Goal: Information Seeking & Learning: Find specific fact

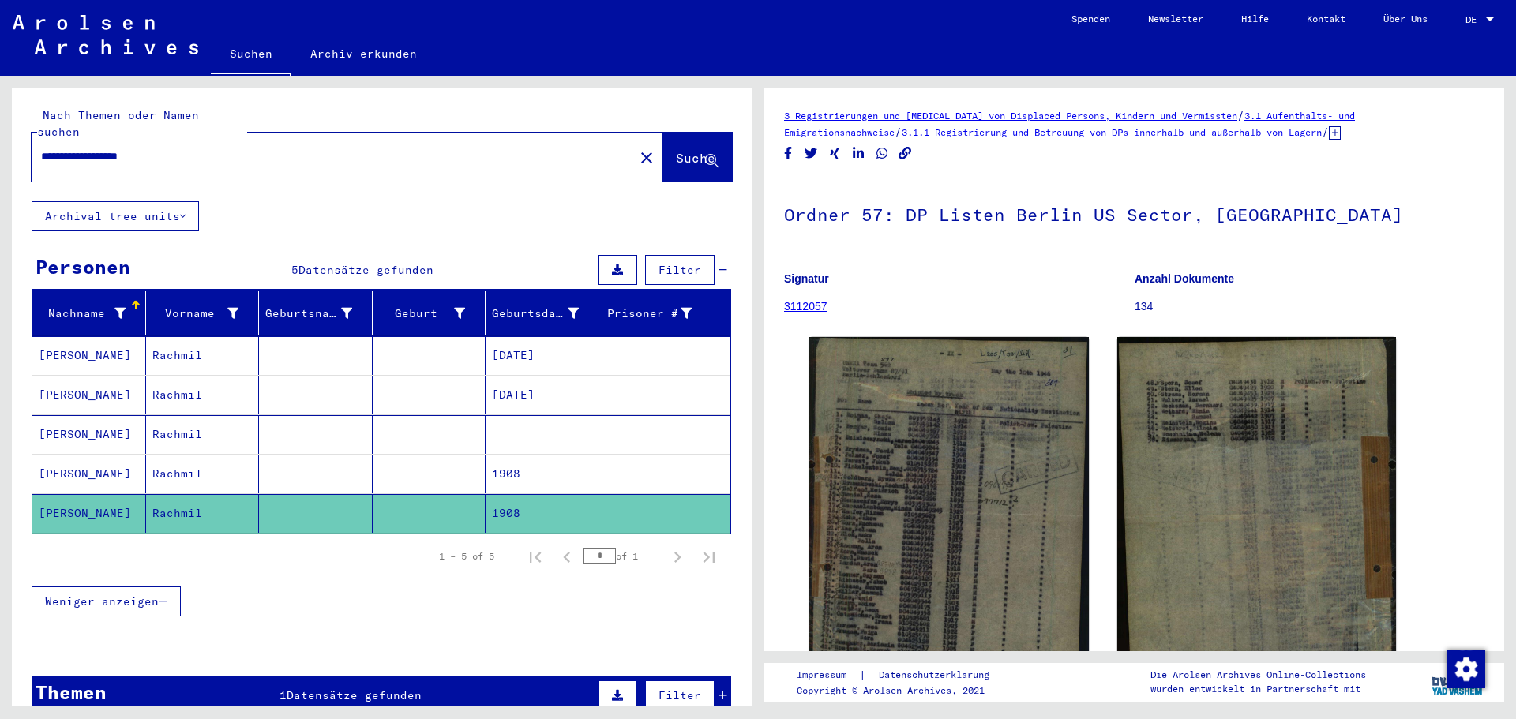
drag, startPoint x: 193, startPoint y: 135, endPoint x: 0, endPoint y: 129, distance: 192.7
click at [0, 129] on div "**********" at bounding box center [379, 391] width 758 height 630
type input "*********"
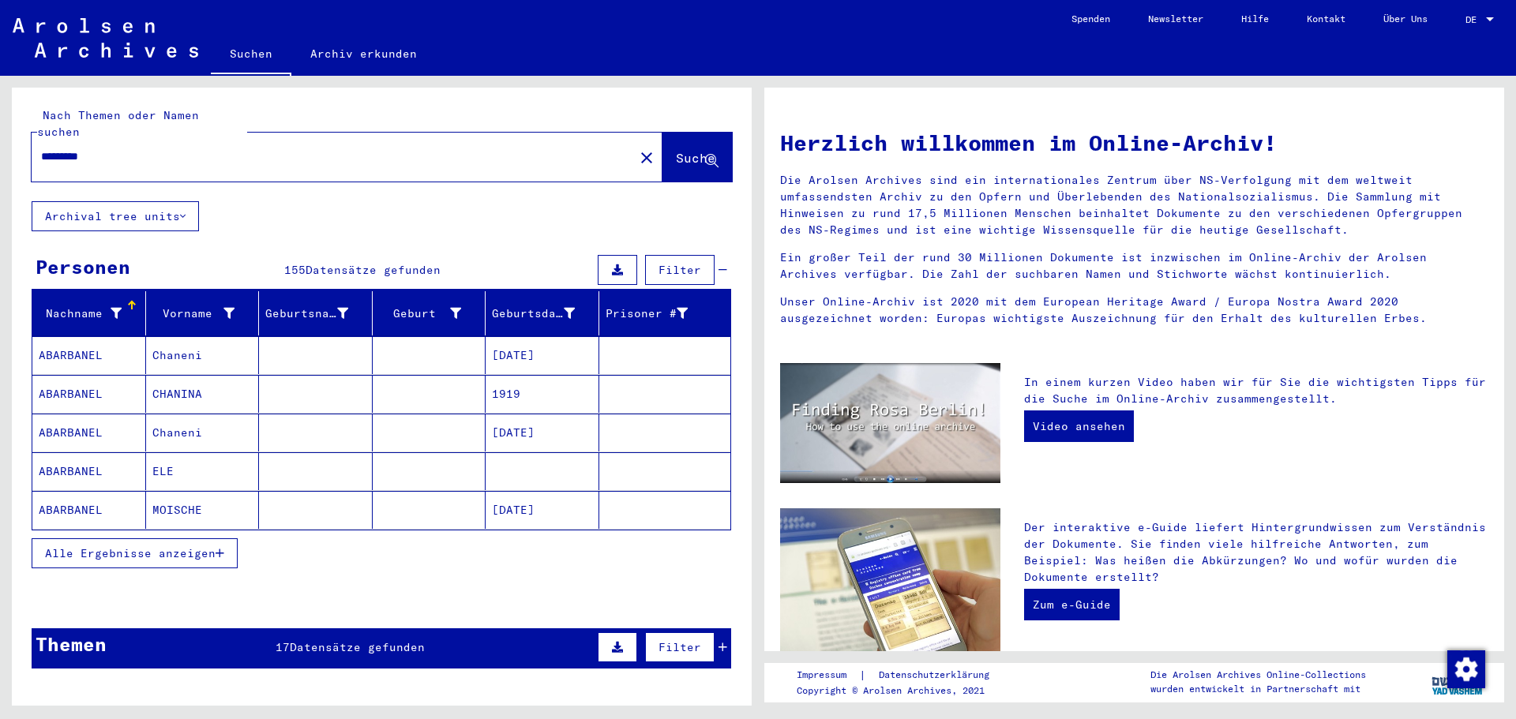
click at [204, 546] on span "Alle Ergebnisse anzeigen" at bounding box center [130, 553] width 171 height 14
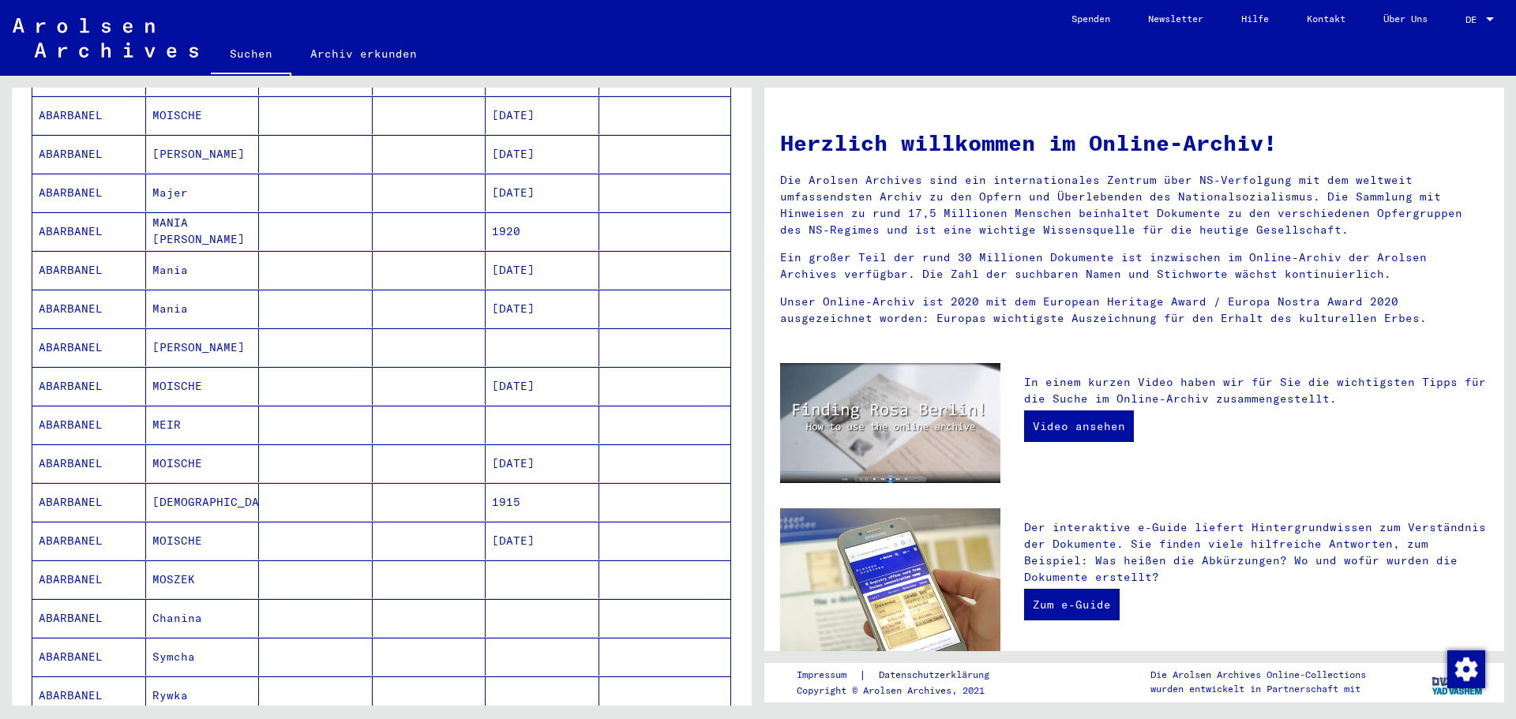
scroll to position [474, 0]
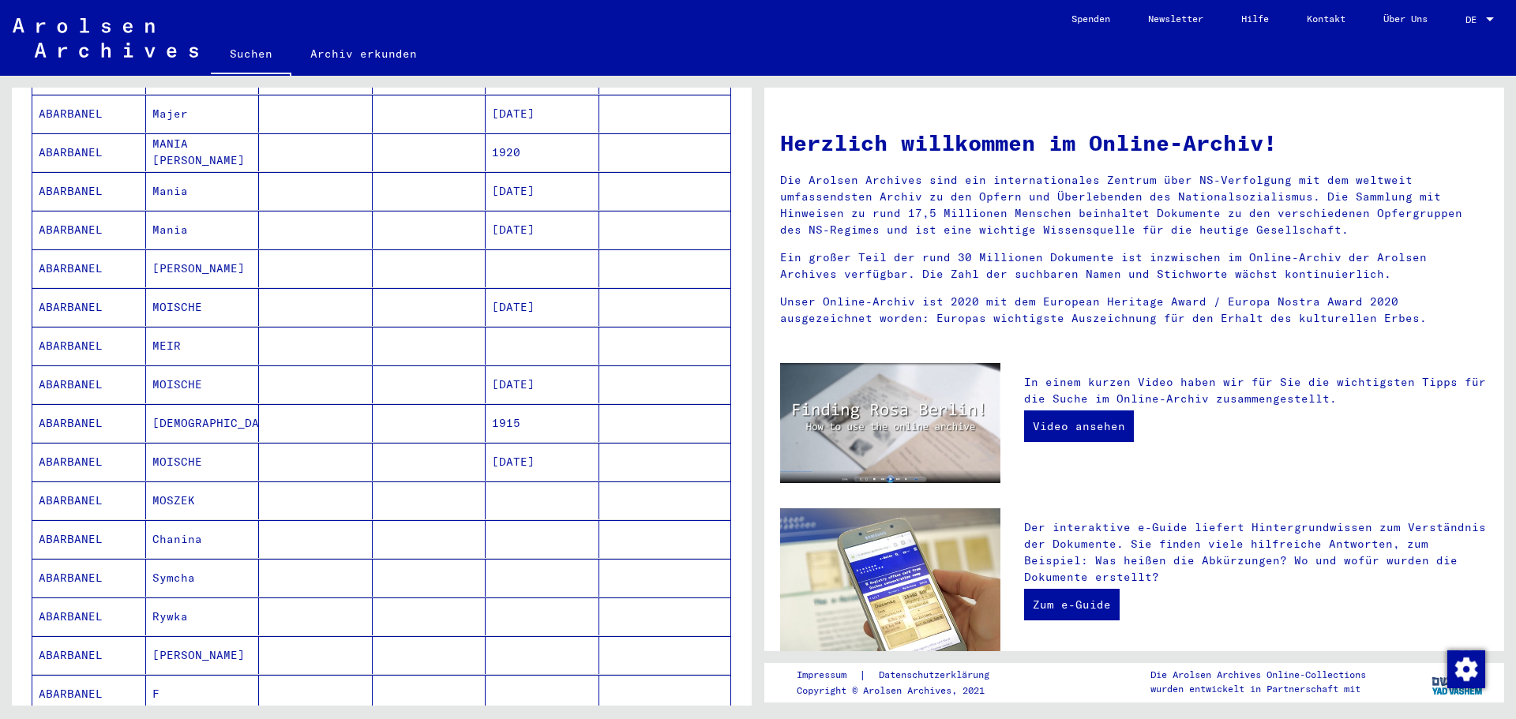
click at [486, 443] on mat-cell "[DATE]" at bounding box center [543, 462] width 114 height 38
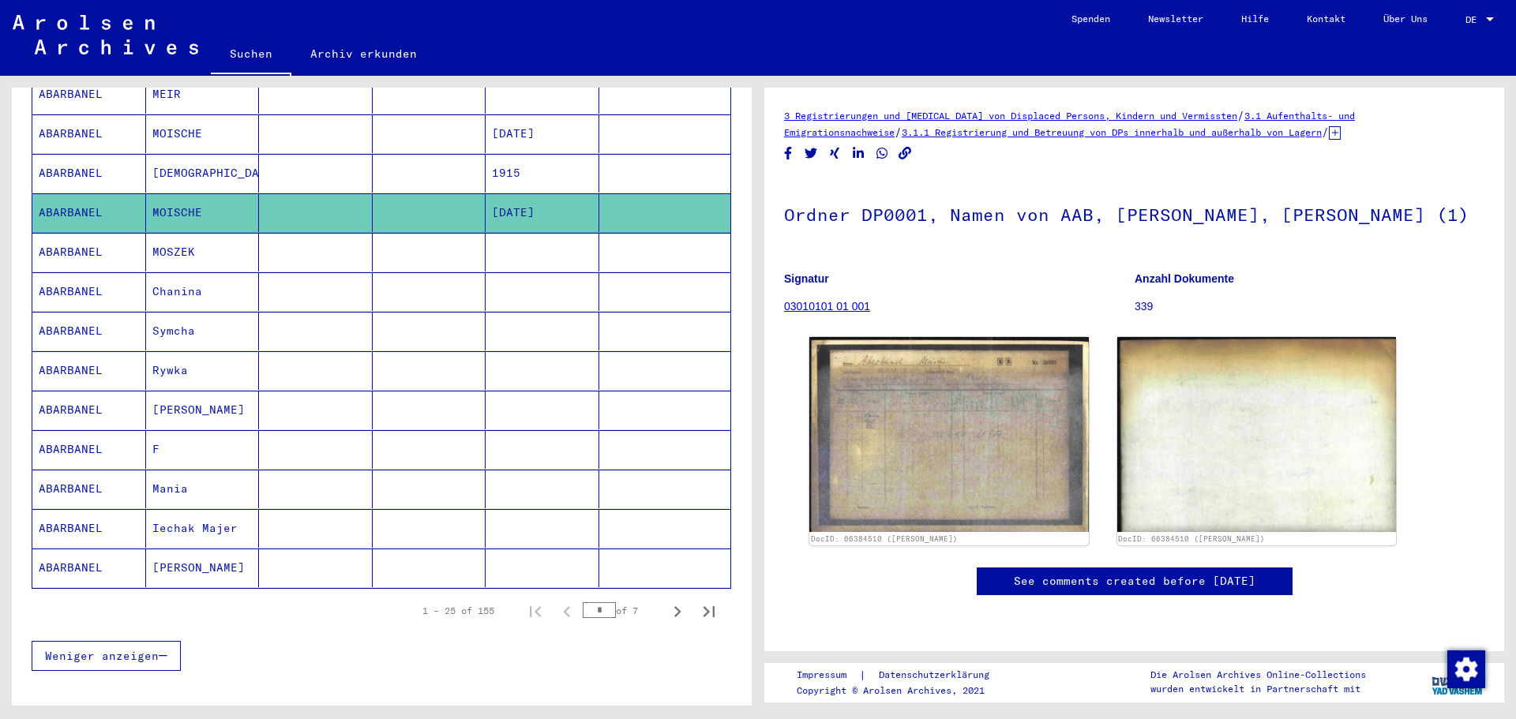
scroll to position [794, 0]
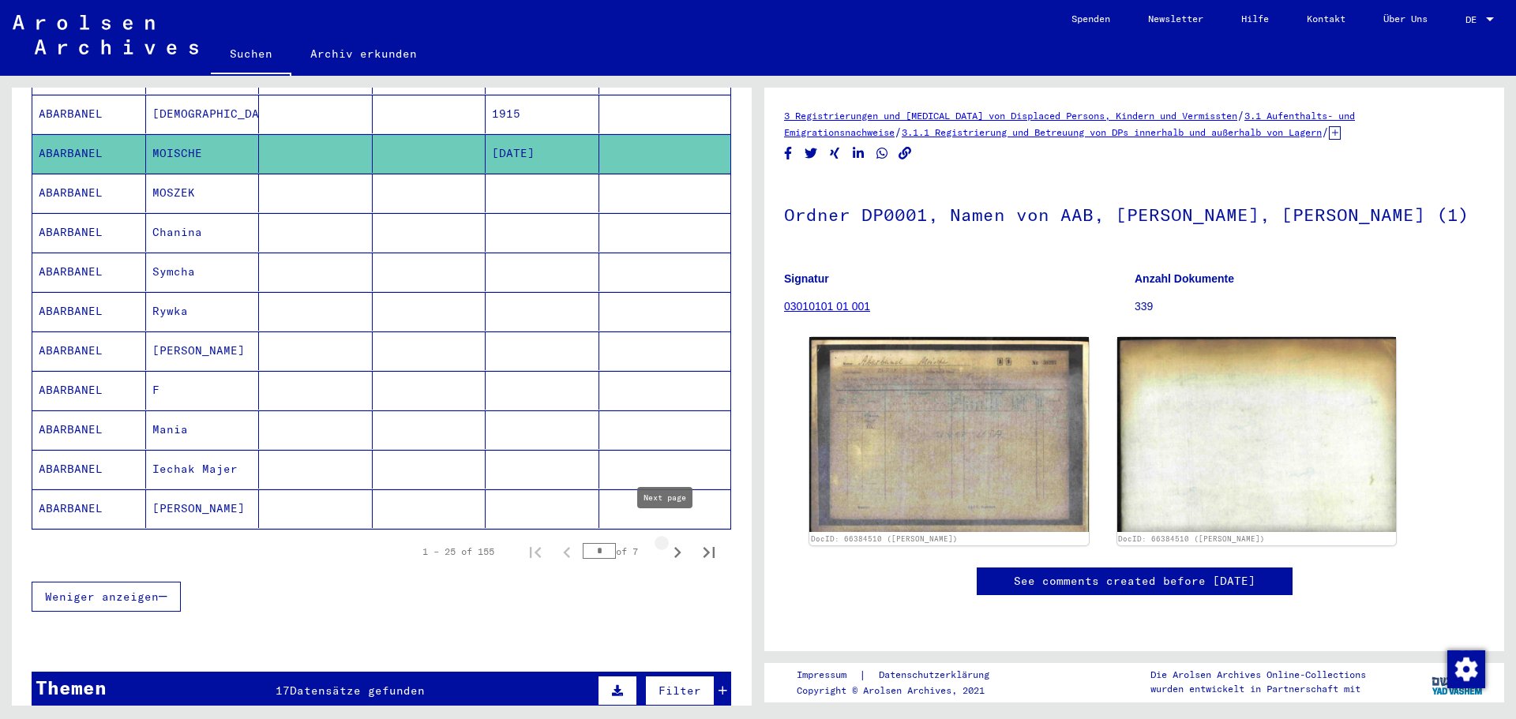
click at [666, 542] on icon "Next page" at bounding box center [677, 553] width 22 height 22
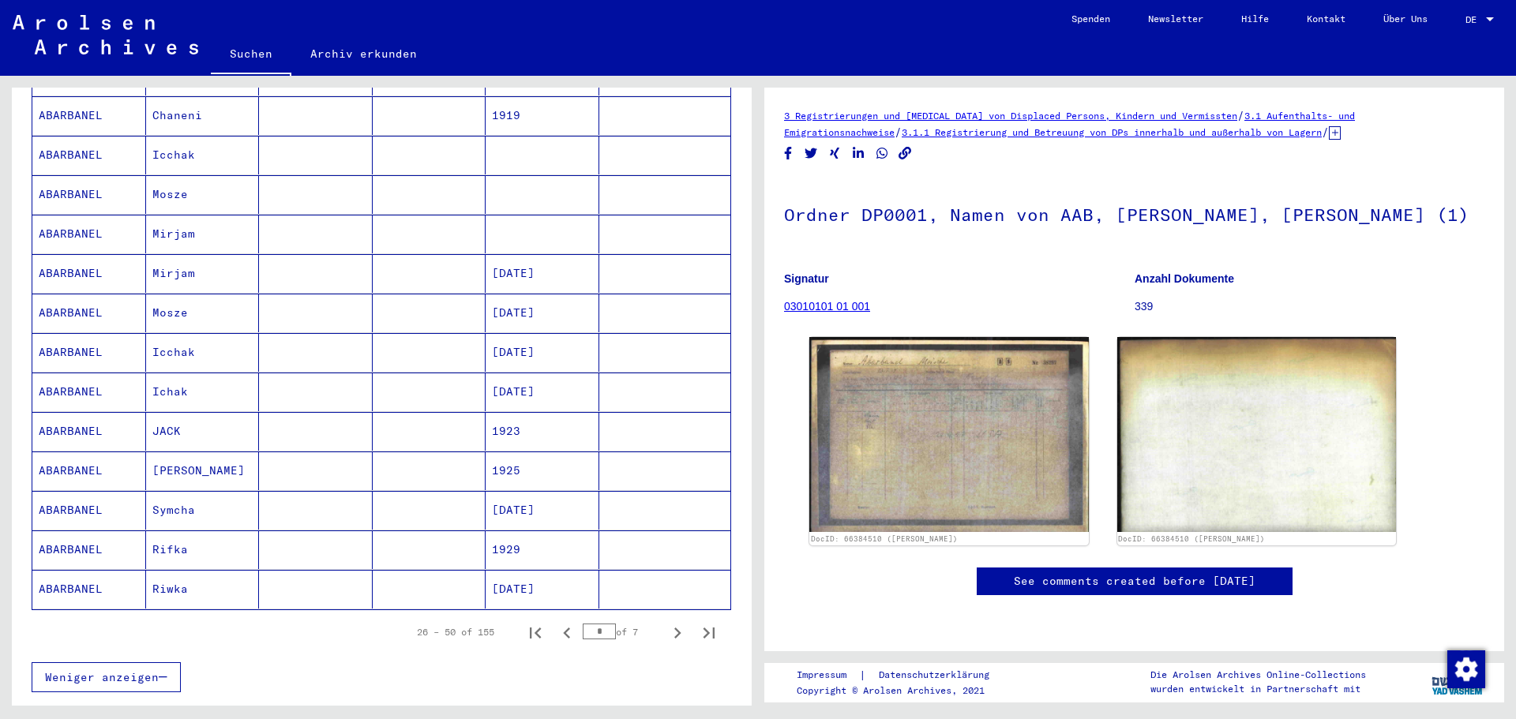
scroll to position [715, 0]
click at [674, 626] on icon "Next page" at bounding box center [677, 631] width 7 height 11
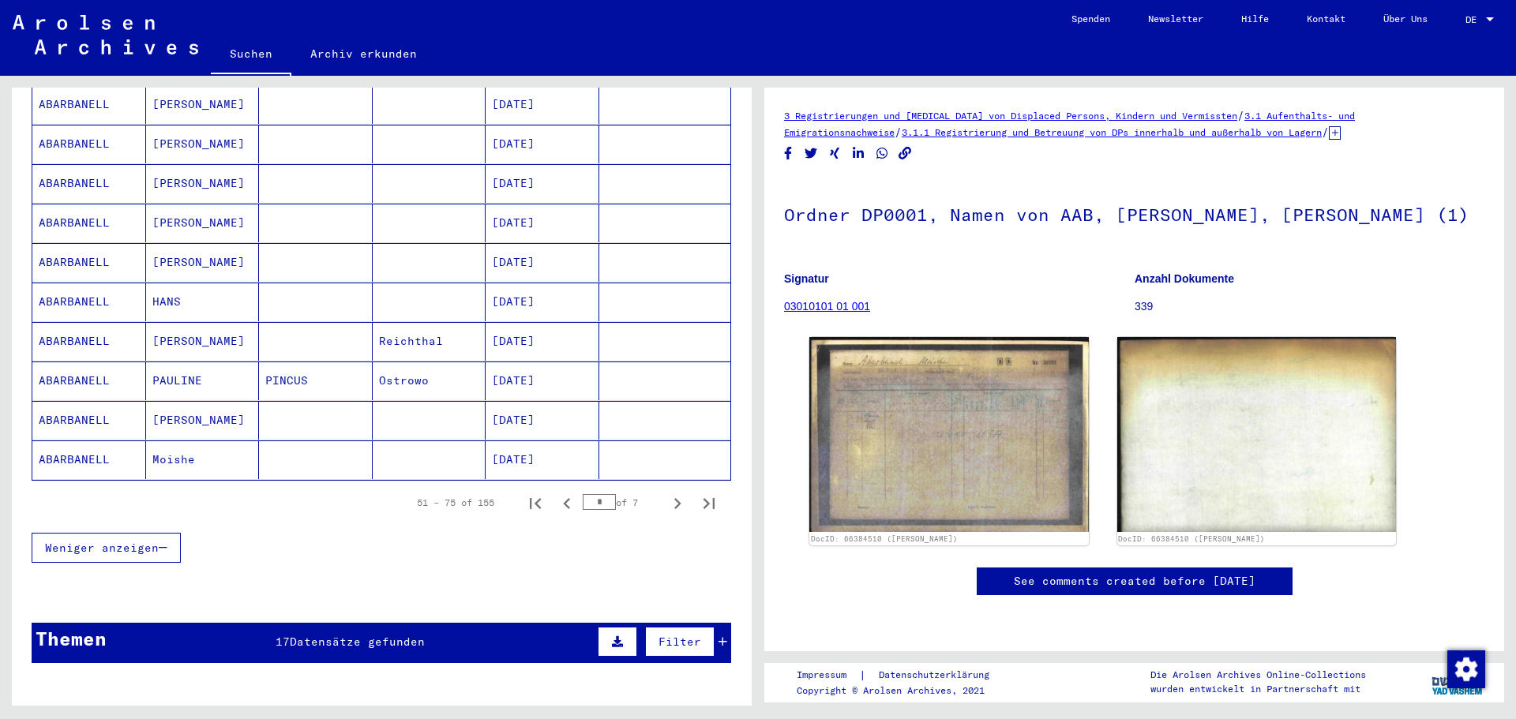
scroll to position [1026, 0]
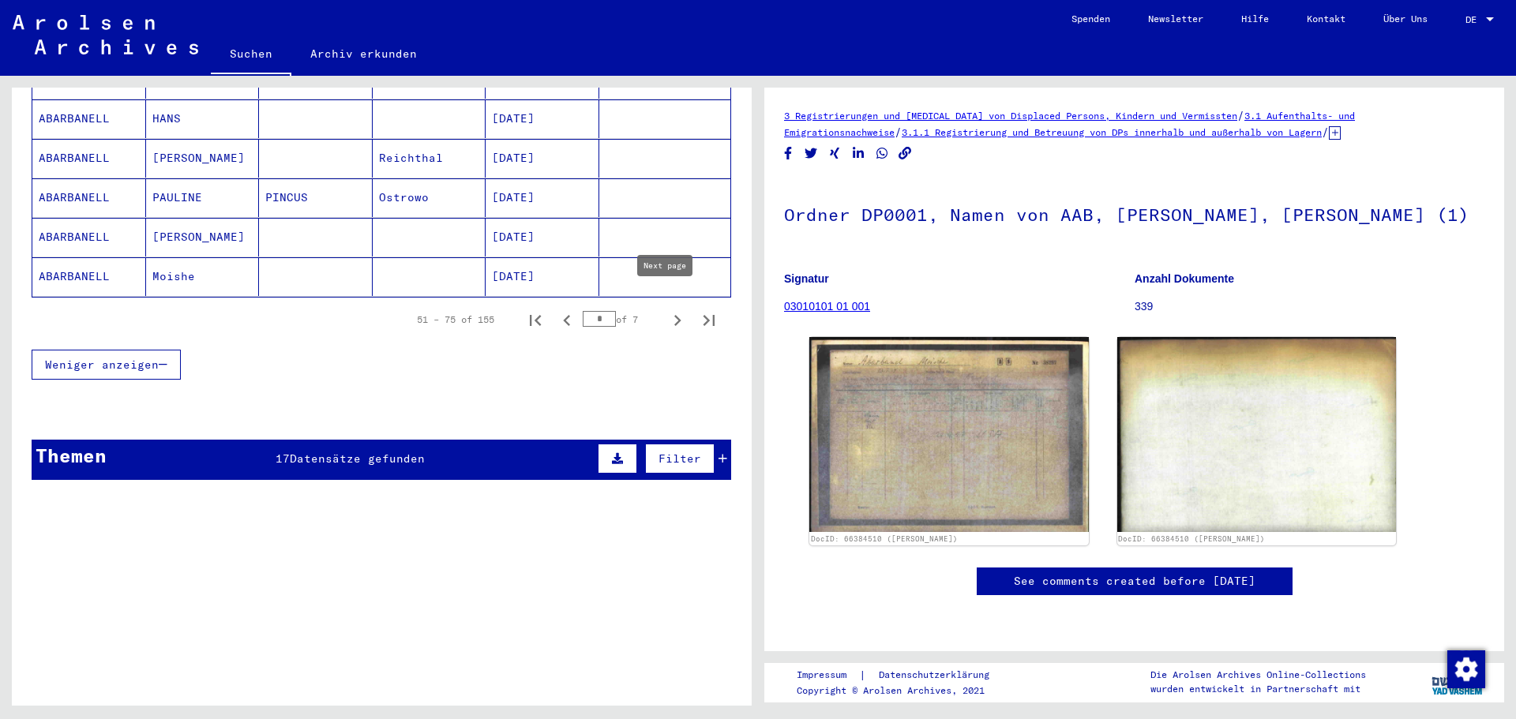
click at [666, 309] on icon "Next page" at bounding box center [677, 320] width 22 height 22
click at [521, 223] on mat-cell "1922" at bounding box center [543, 237] width 114 height 39
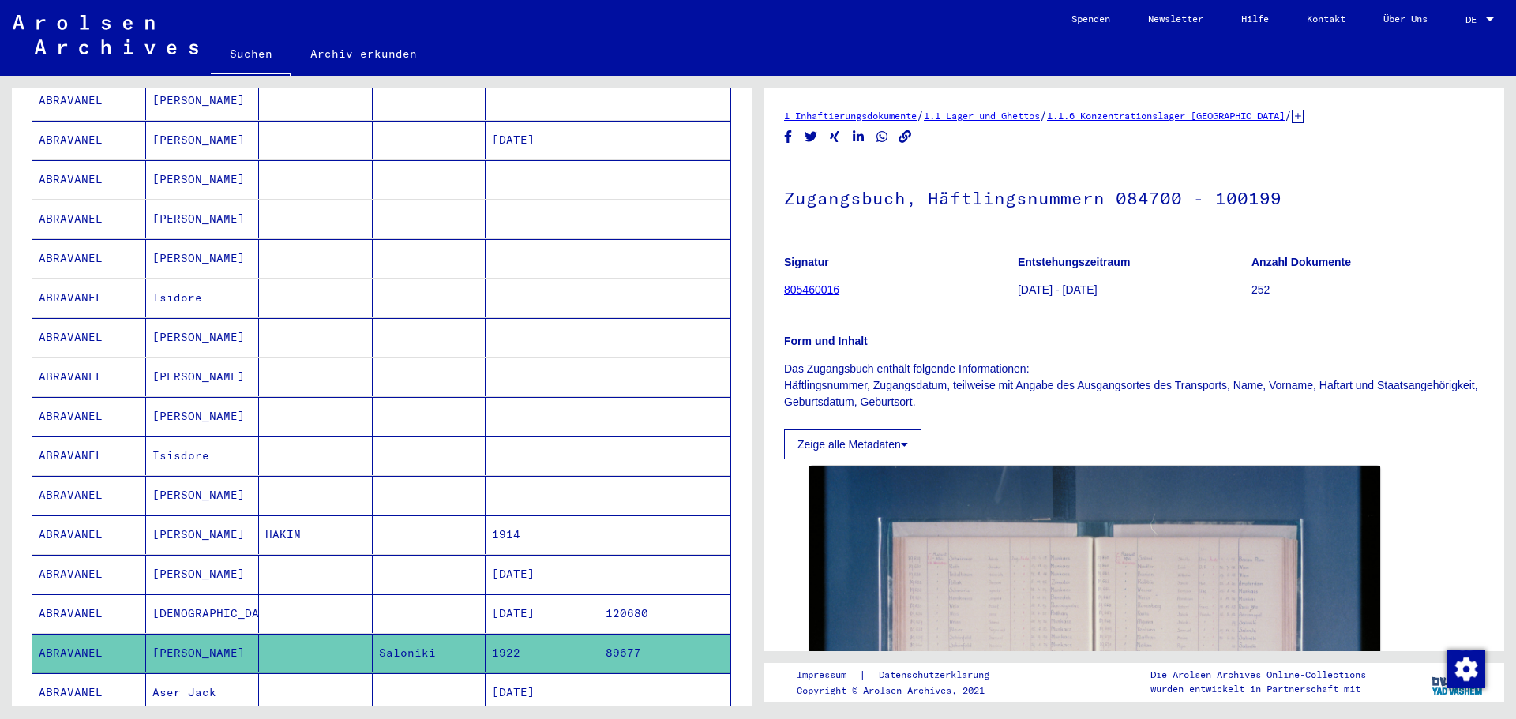
scroll to position [553, 0]
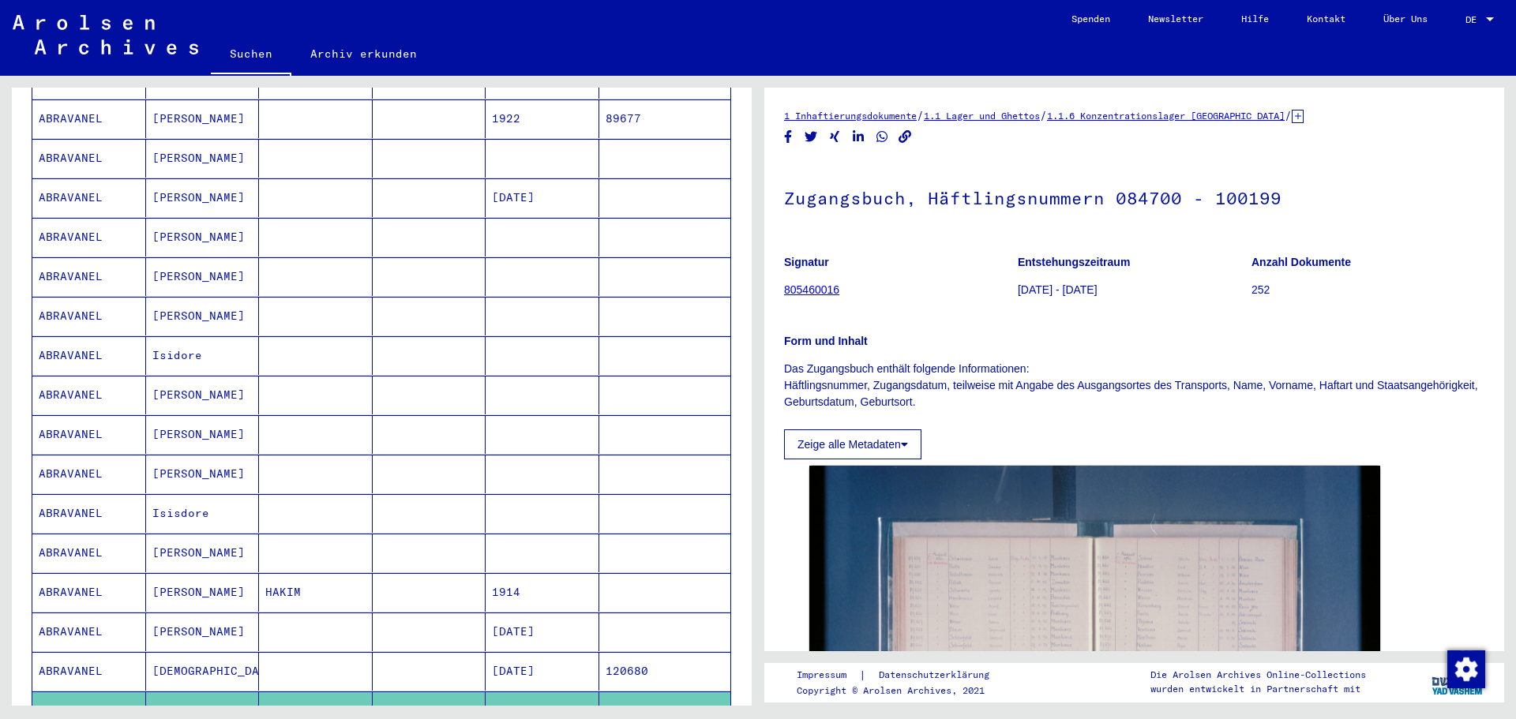
click at [514, 107] on mat-cell "1922" at bounding box center [543, 118] width 114 height 39
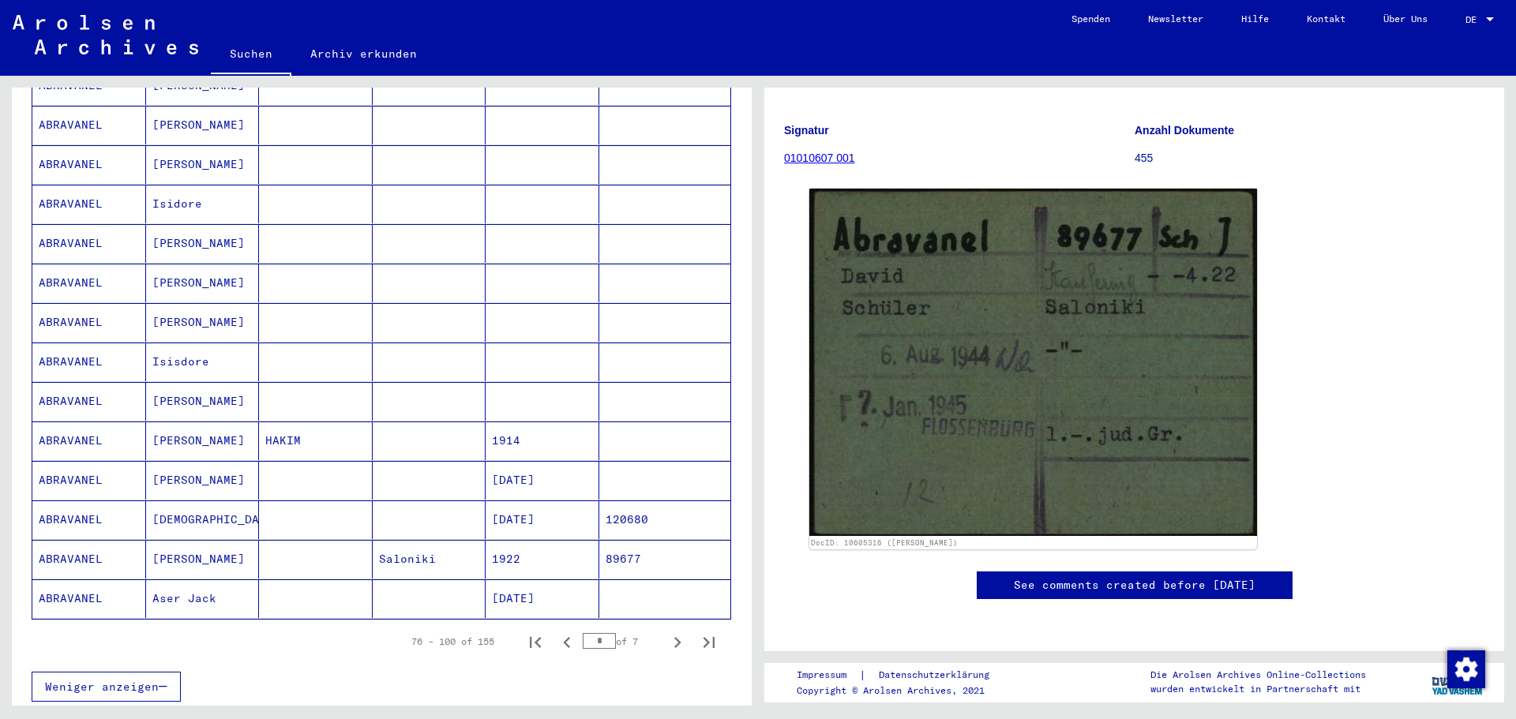
scroll to position [711, 0]
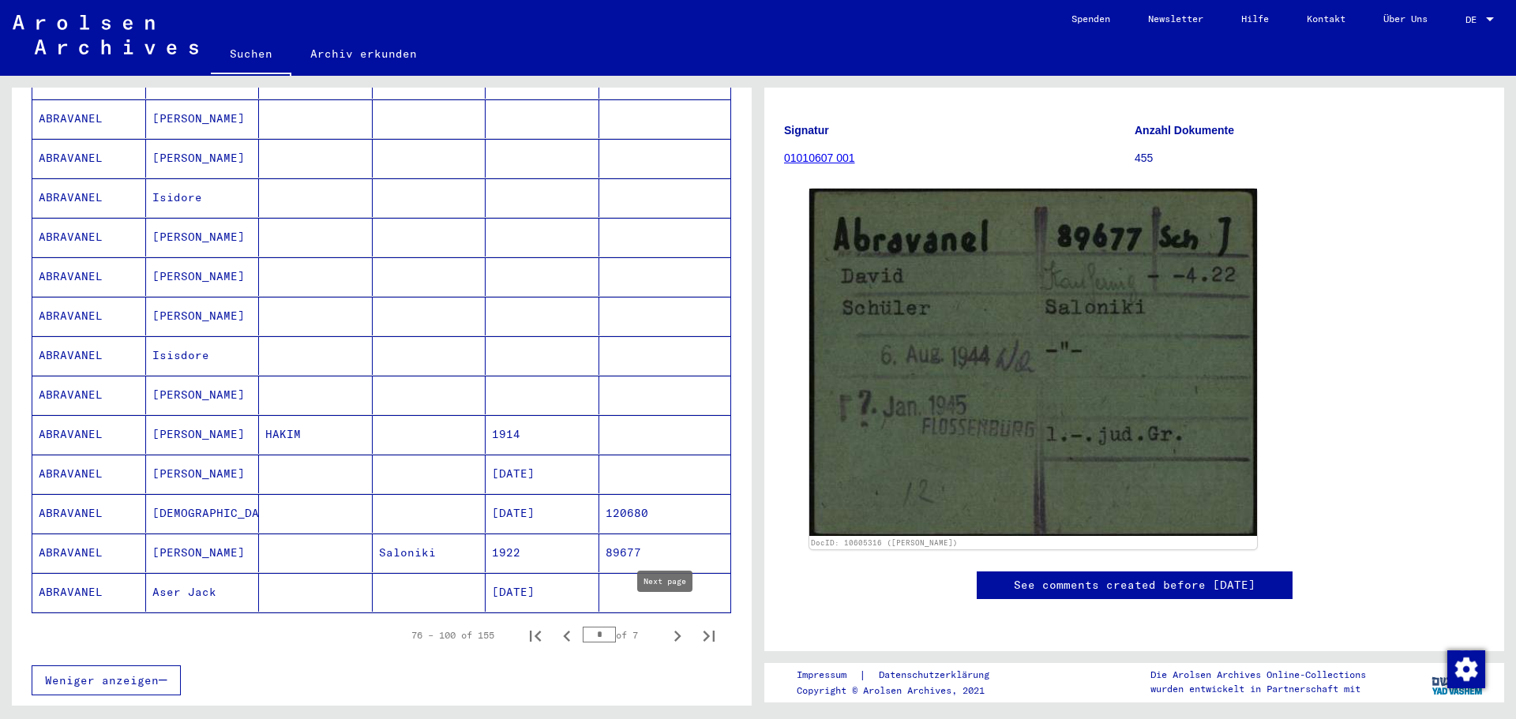
click at [666, 625] on icon "Next page" at bounding box center [677, 636] width 22 height 22
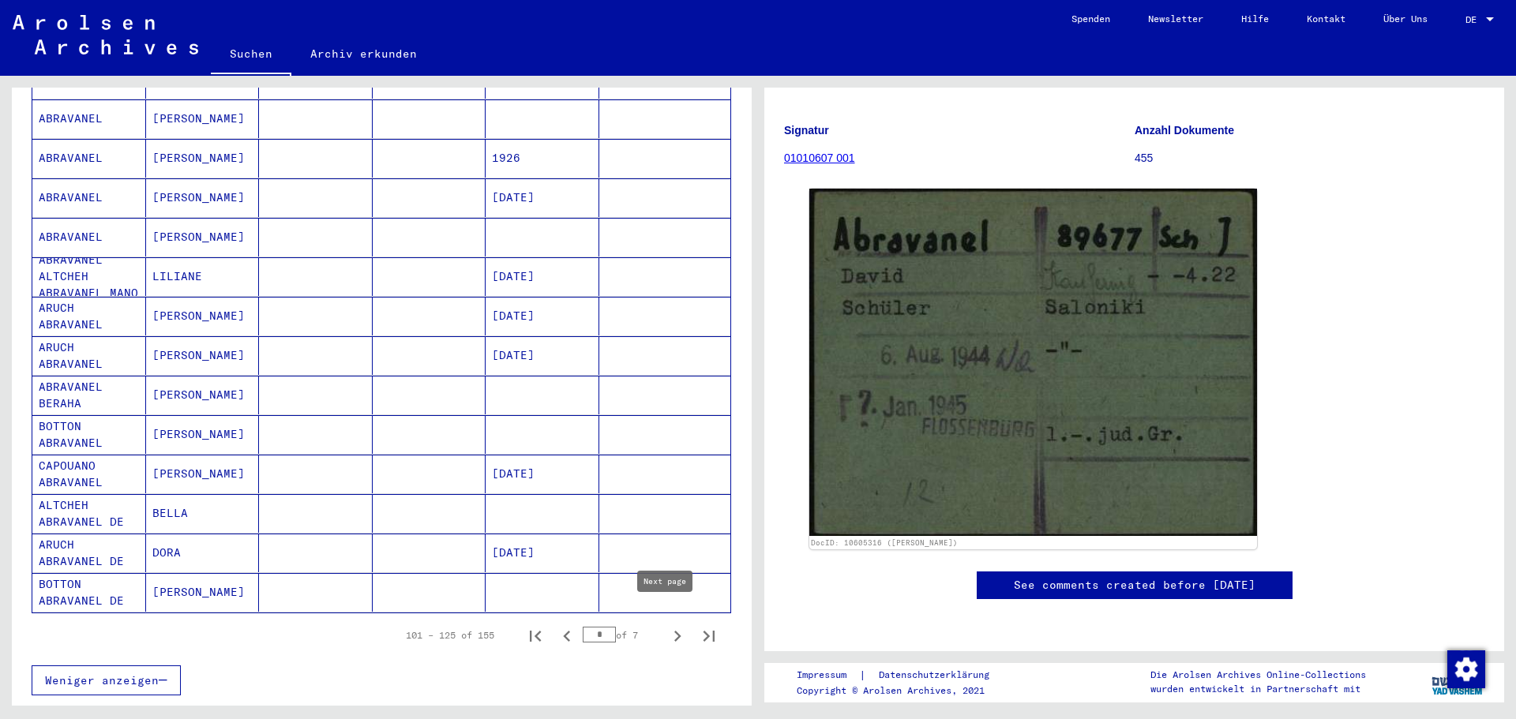
click at [666, 625] on icon "Next page" at bounding box center [677, 636] width 22 height 22
type input "*"
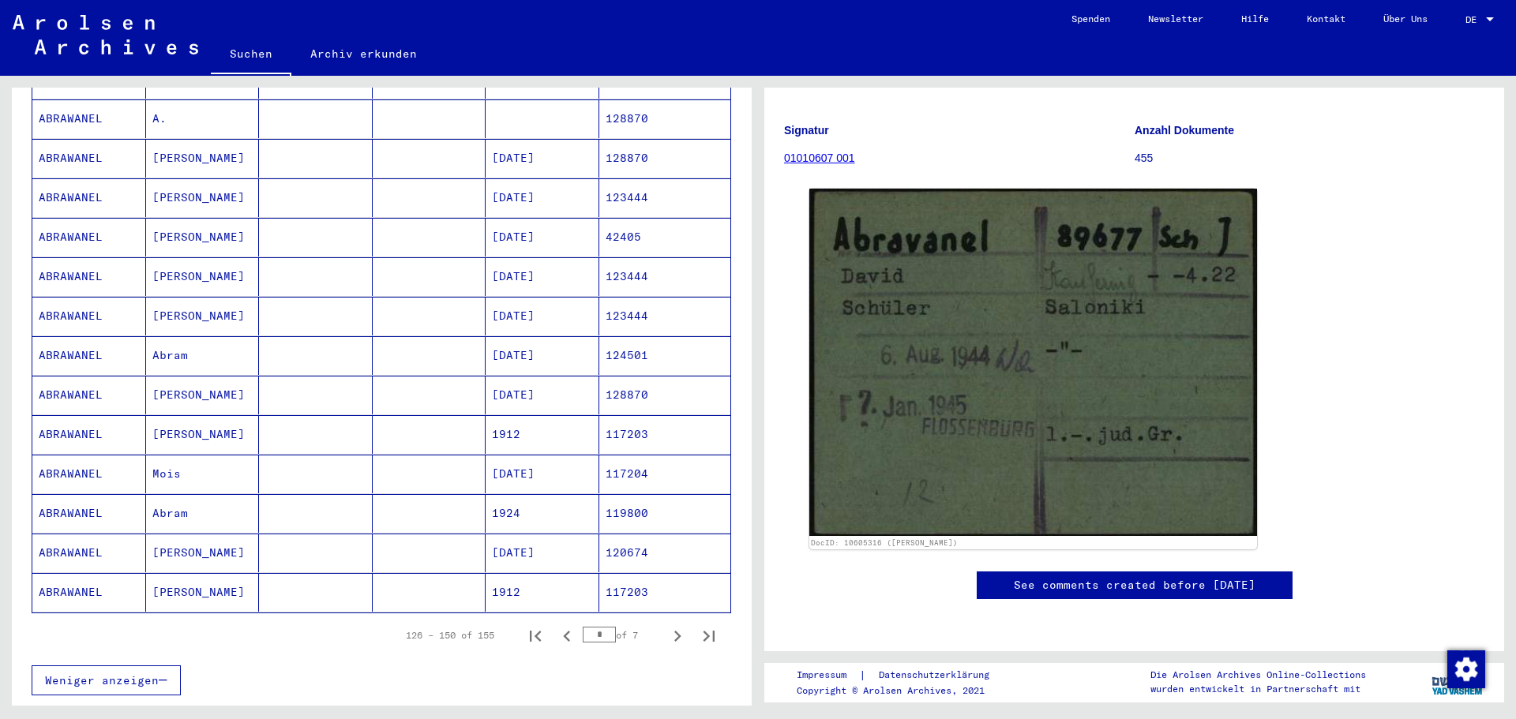
click at [505, 220] on mat-cell "[DATE]" at bounding box center [543, 237] width 114 height 39
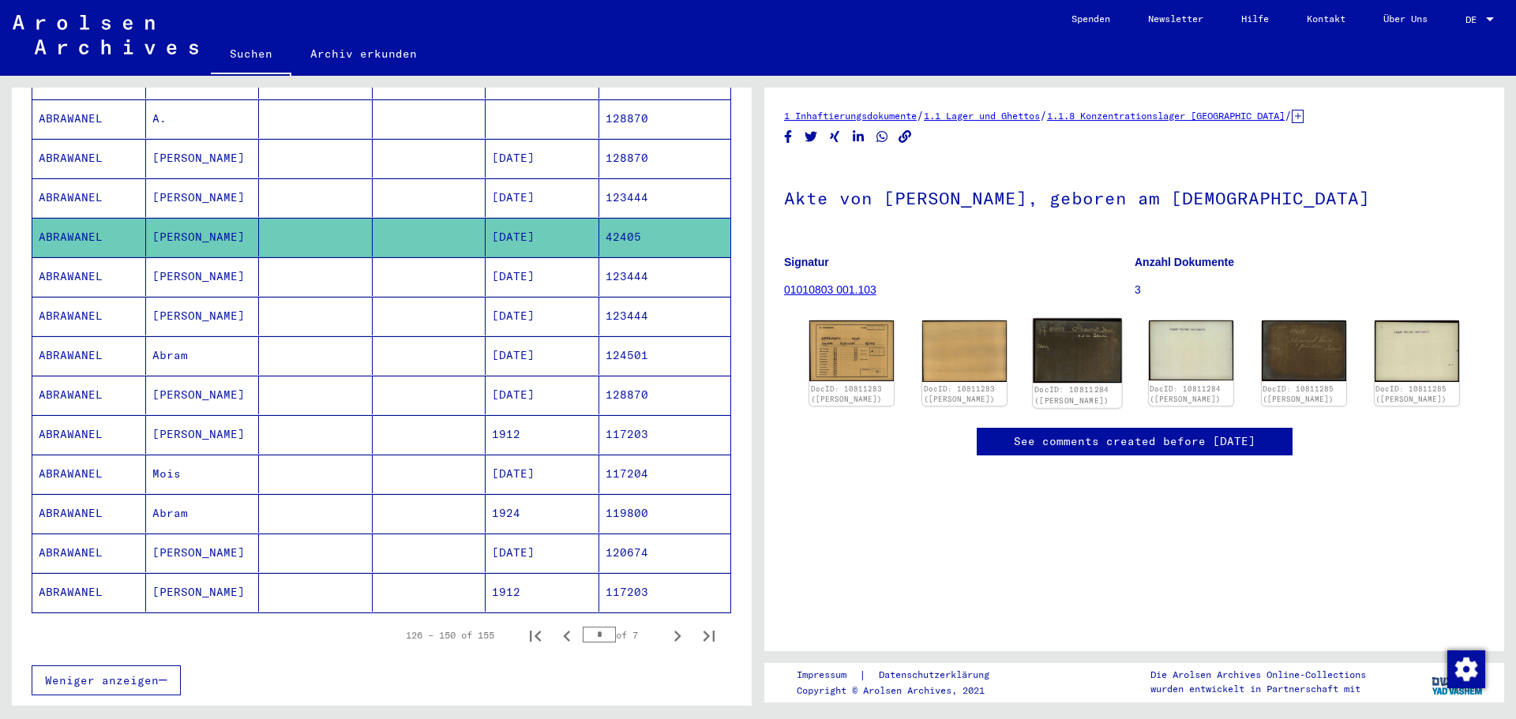
click at [1101, 351] on img at bounding box center [1077, 351] width 89 height 65
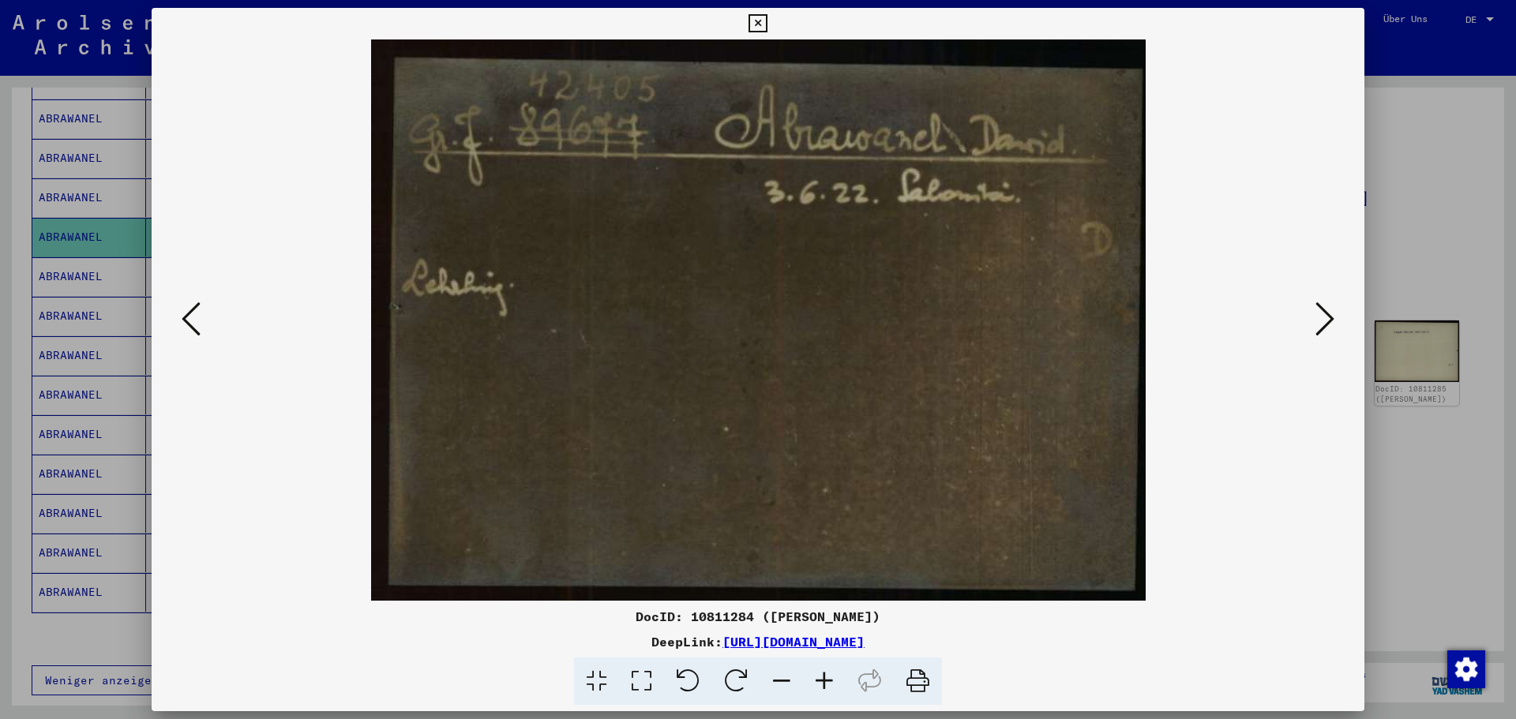
click at [1318, 309] on icon at bounding box center [1324, 319] width 19 height 38
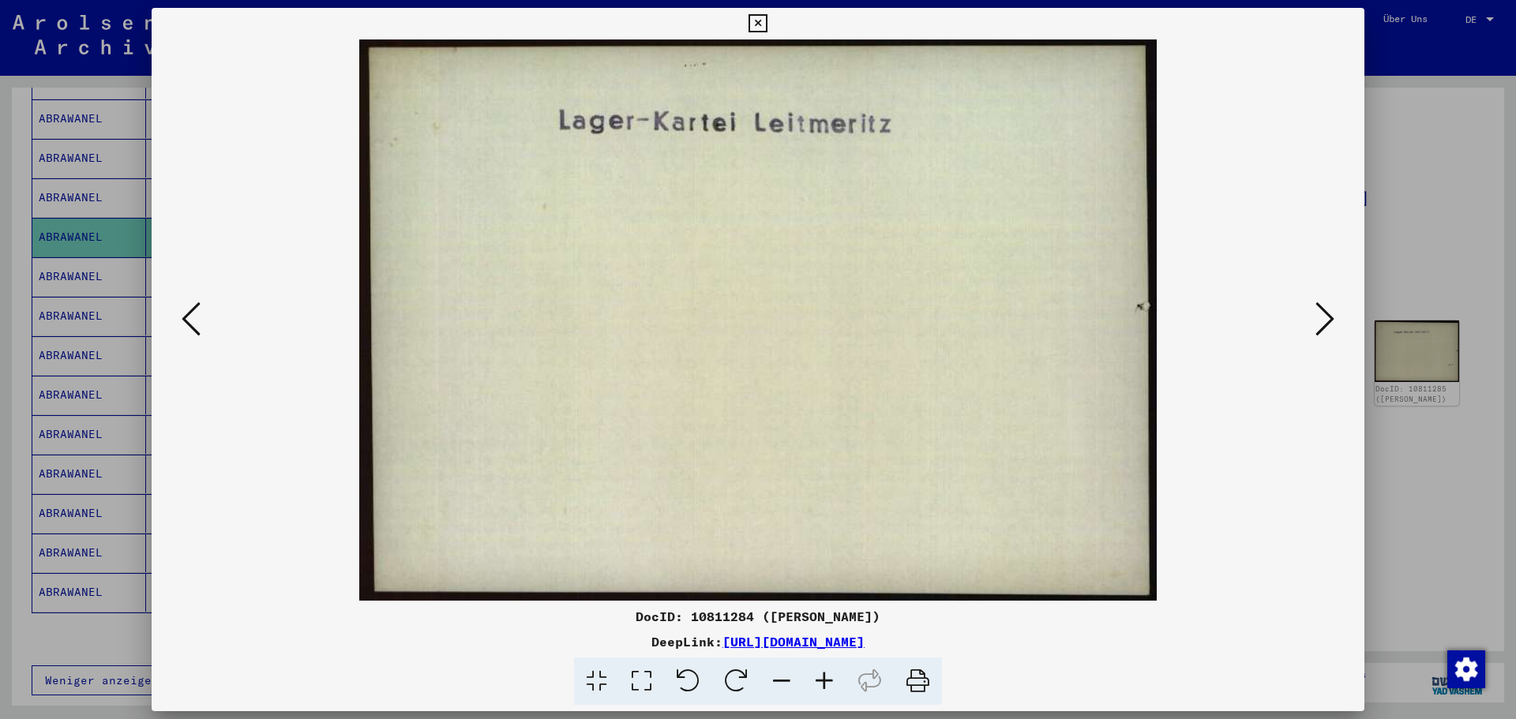
click at [1318, 309] on icon at bounding box center [1324, 319] width 19 height 38
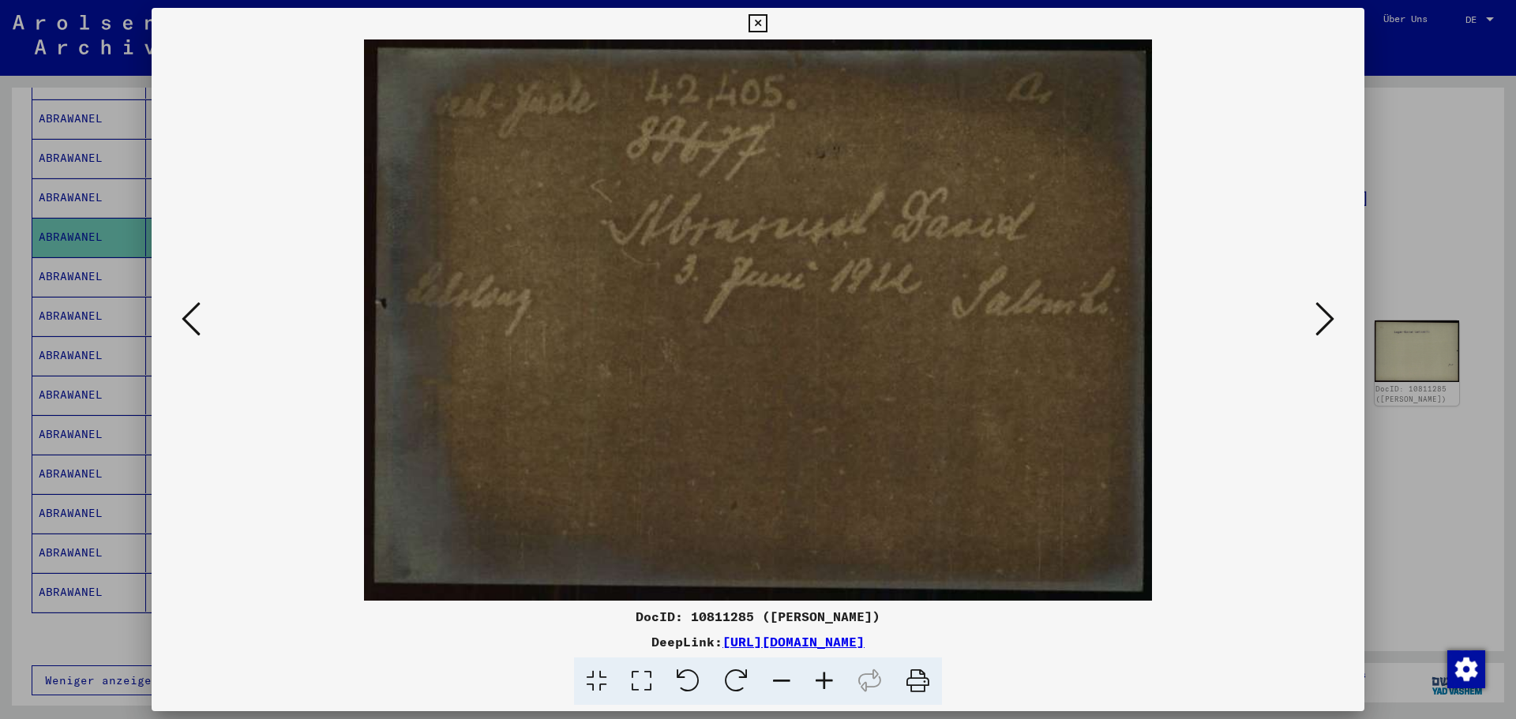
click at [194, 317] on icon at bounding box center [191, 319] width 19 height 38
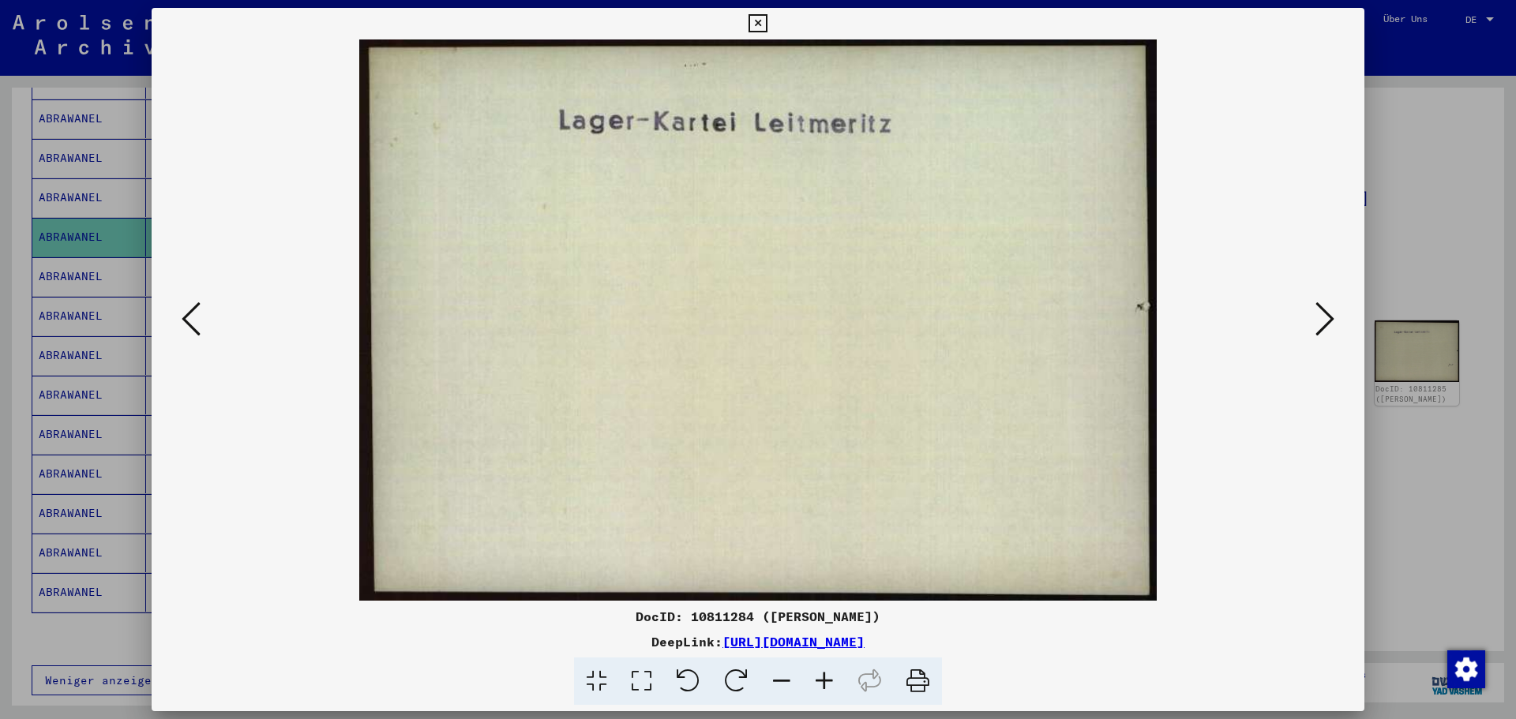
click at [192, 317] on icon at bounding box center [191, 319] width 19 height 38
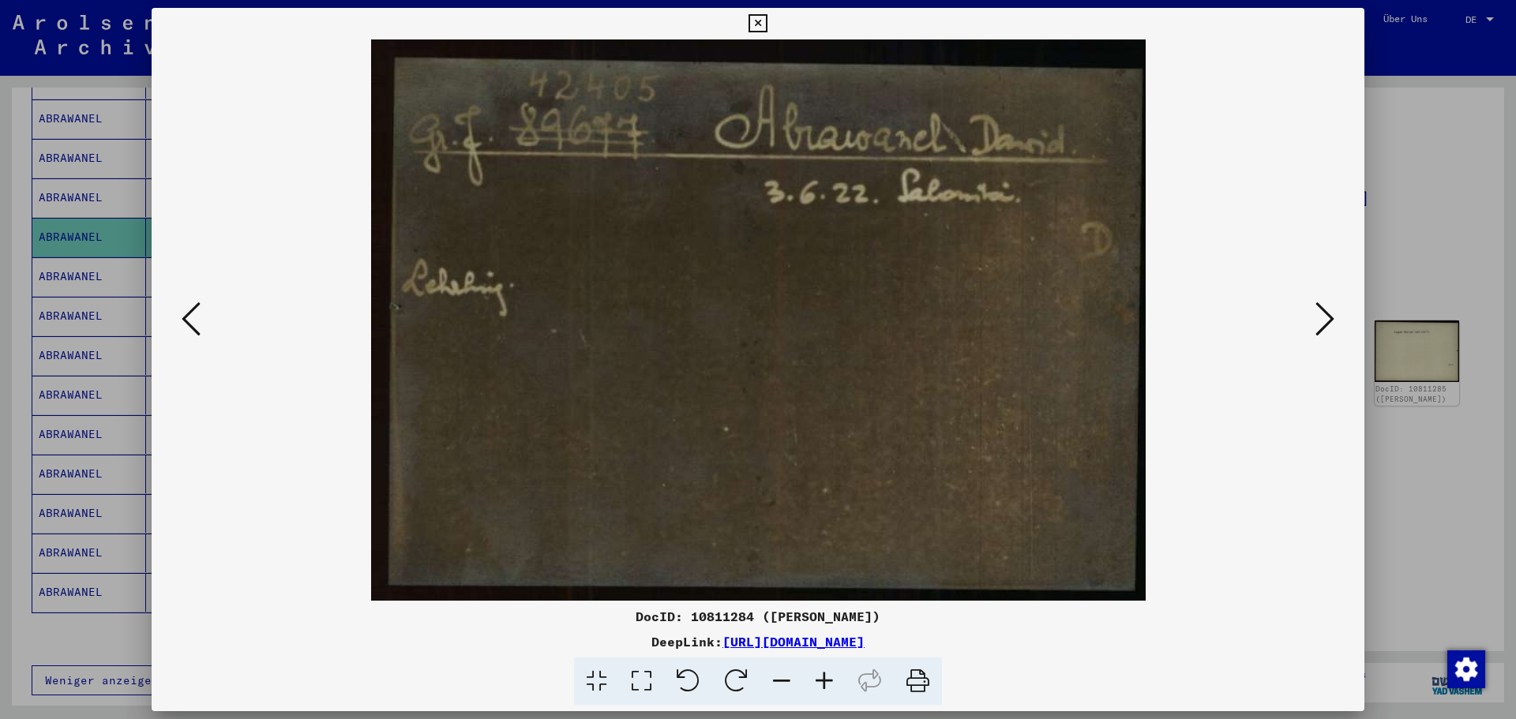
click at [1426, 212] on div at bounding box center [758, 359] width 1516 height 719
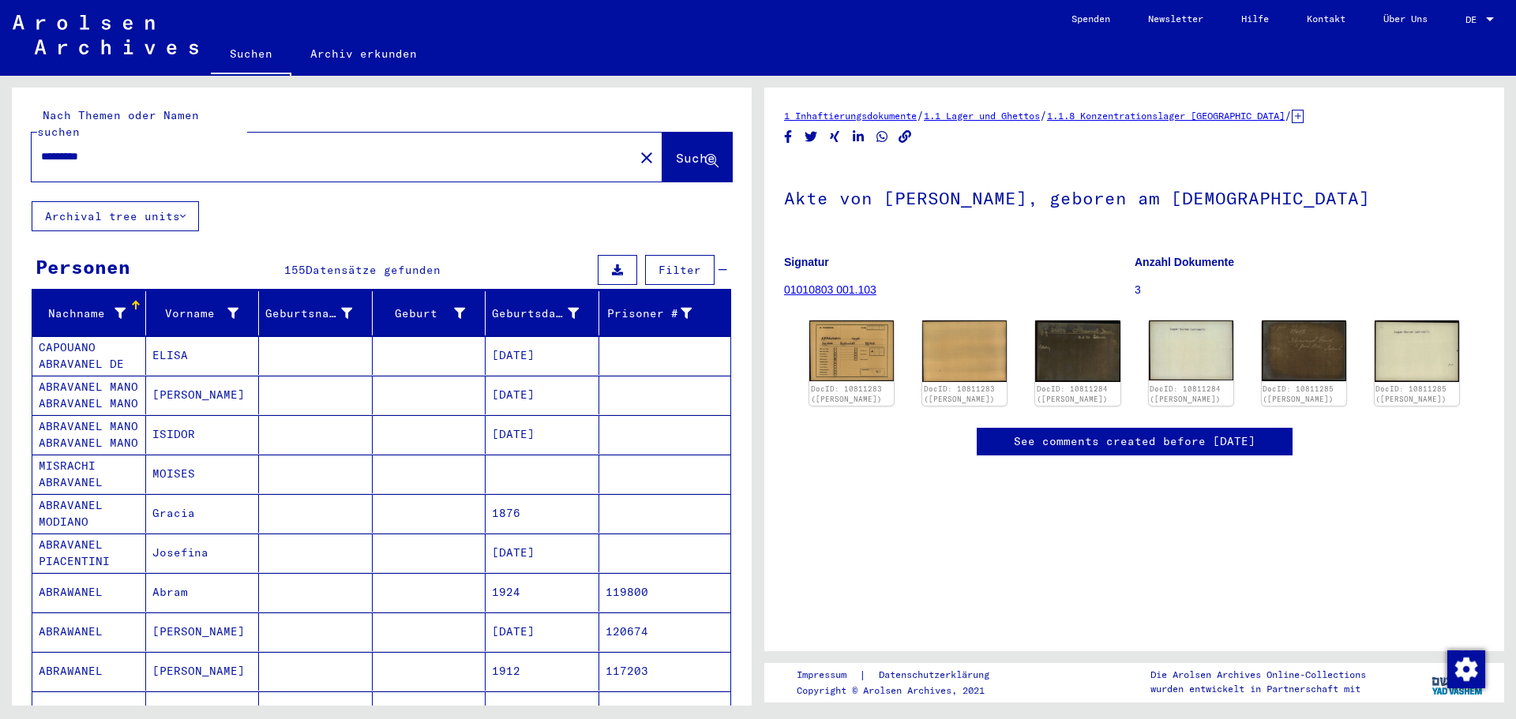
drag, startPoint x: 133, startPoint y: 136, endPoint x: 0, endPoint y: 132, distance: 133.5
click at [0, 132] on div "Nach Themen oder Namen suchen ********* close Suche Archival tree units Persone…" at bounding box center [379, 391] width 758 height 630
type input "**********"
